Goal: Information Seeking & Learning: Learn about a topic

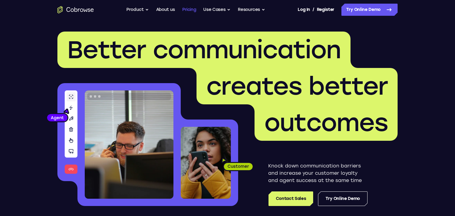
click at [191, 11] on link "Pricing" at bounding box center [189, 10] width 14 height 12
click at [147, 11] on button "Product" at bounding box center [137, 10] width 22 height 12
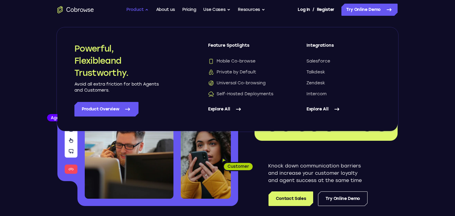
click at [139, 10] on button "Product" at bounding box center [137, 10] width 22 height 12
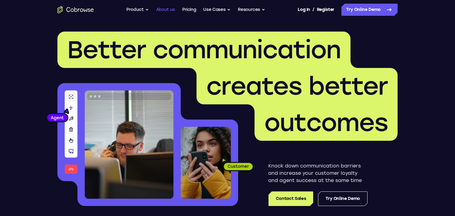
click at [168, 11] on link "About us" at bounding box center [165, 10] width 19 height 12
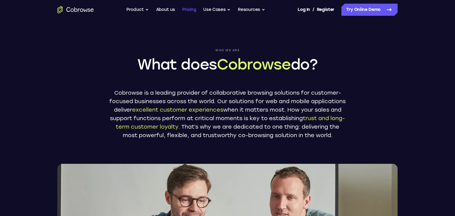
click at [185, 11] on link "Pricing" at bounding box center [189, 10] width 14 height 12
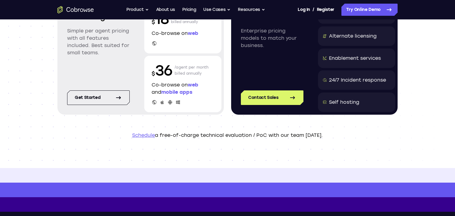
scroll to position [15, 0]
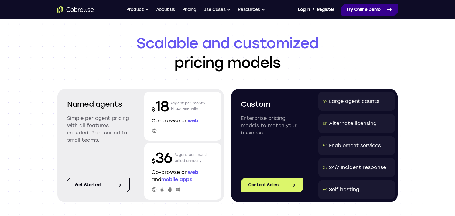
click at [372, 10] on link "Try Online Demo" at bounding box center [370, 10] width 56 height 12
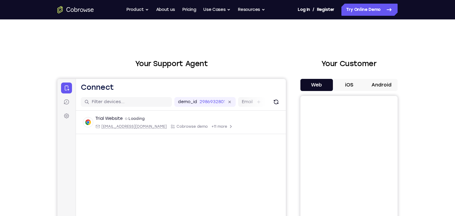
scroll to position [11, 0]
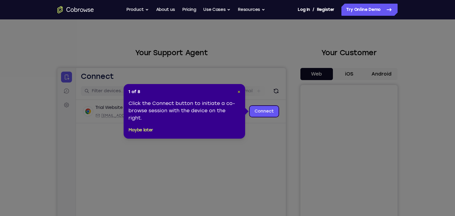
click at [240, 91] on span "×" at bounding box center [239, 91] width 3 height 5
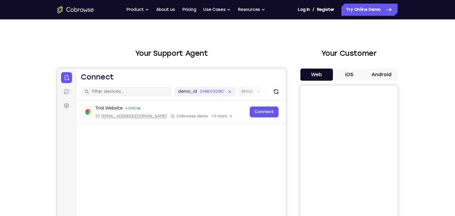
scroll to position [10, 0]
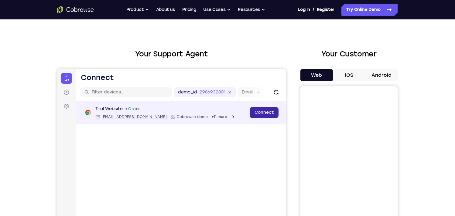
click at [267, 112] on link "Connect" at bounding box center [264, 112] width 29 height 11
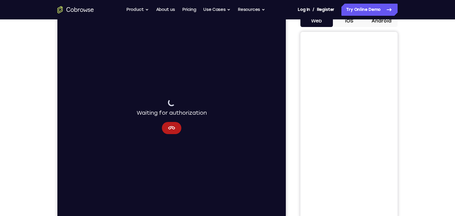
scroll to position [72, 0]
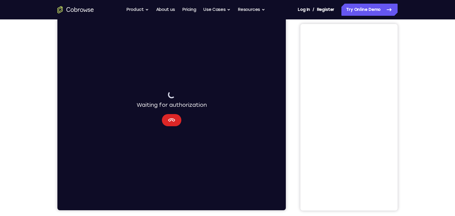
click at [173, 123] on icon "Cancel" at bounding box center [171, 120] width 7 height 7
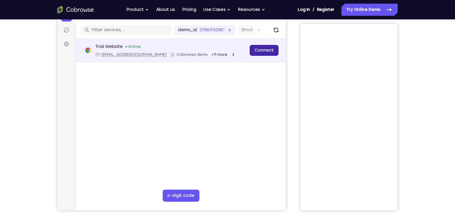
click at [264, 47] on link "Connect" at bounding box center [264, 50] width 29 height 11
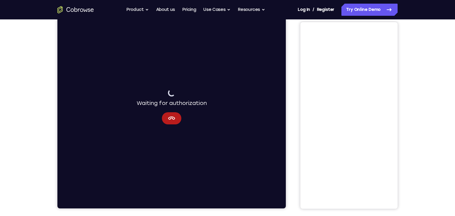
scroll to position [69, 0]
